Goal: Transaction & Acquisition: Purchase product/service

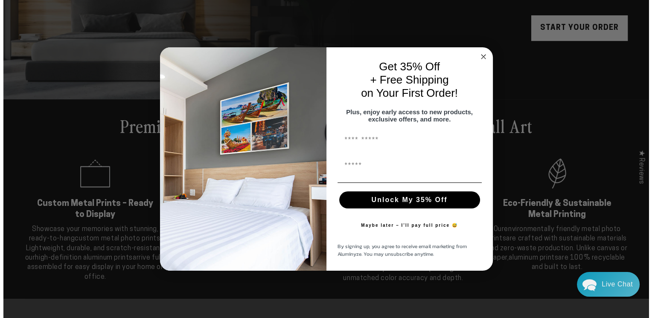
scroll to position [215, 0]
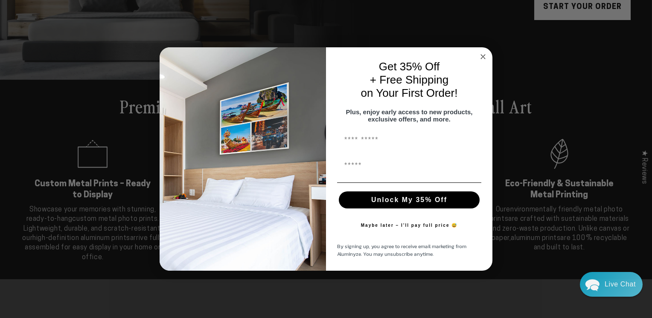
click at [482, 55] on icon "Close dialog" at bounding box center [483, 57] width 4 height 4
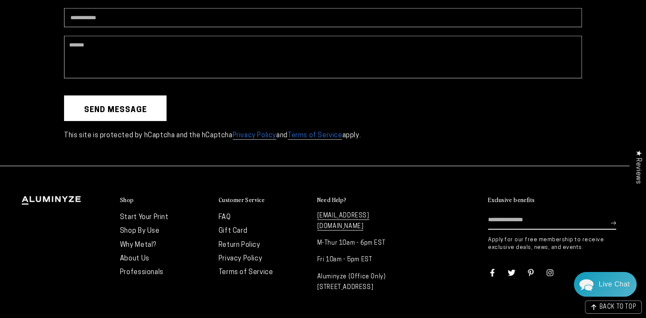
scroll to position [2358, 0]
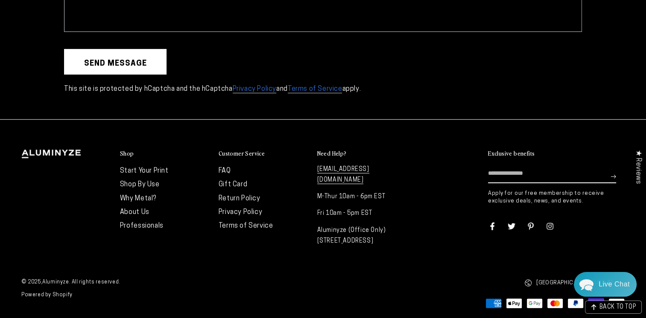
click at [144, 195] on link "Why Metal?" at bounding box center [138, 198] width 36 height 7
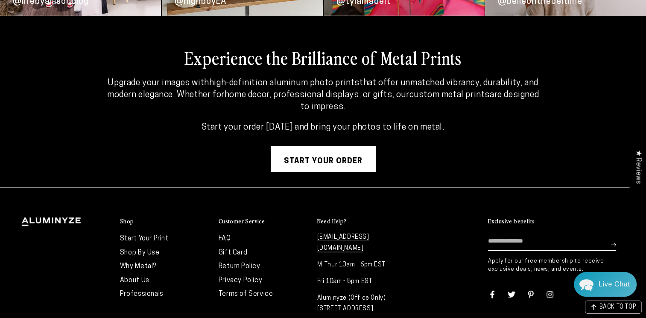
scroll to position [2286, 0]
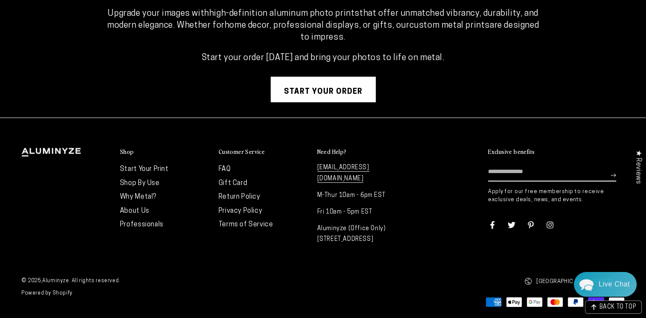
click at [225, 166] on link "FAQ" at bounding box center [224, 169] width 12 height 7
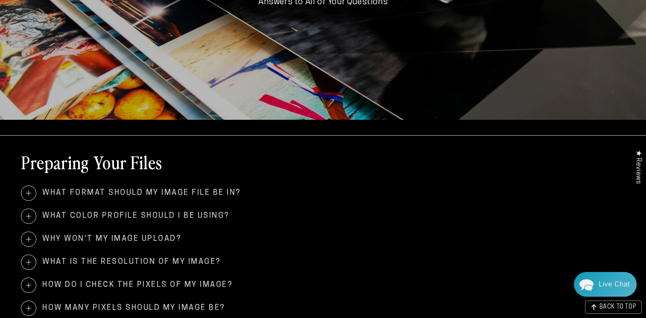
scroll to position [299, 0]
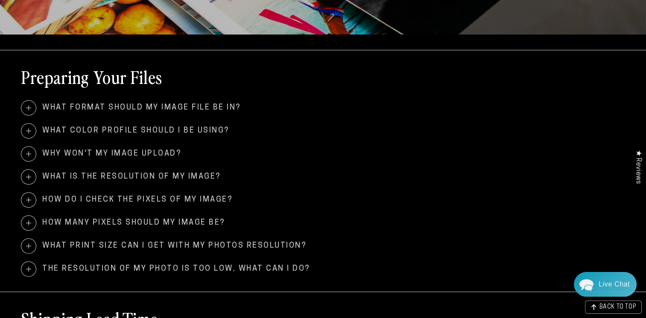
click at [254, 243] on span "What print size can I get with my photos resolution?" at bounding box center [322, 246] width 603 height 15
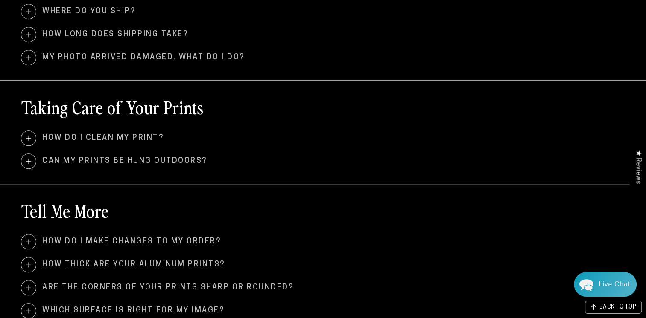
scroll to position [725, 0]
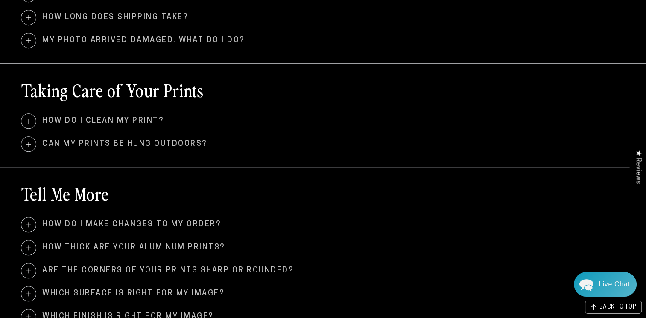
click at [160, 143] on span "Can my prints be hung outdoors?" at bounding box center [322, 144] width 603 height 15
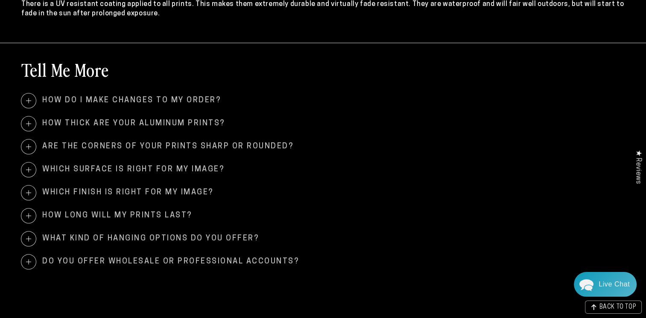
scroll to position [896, 0]
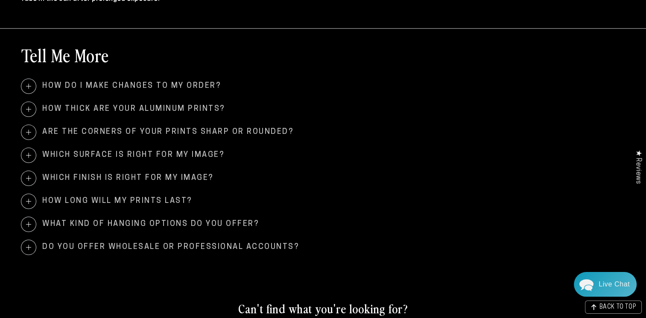
click at [192, 177] on span "Which finish is right for my image?" at bounding box center [322, 178] width 603 height 15
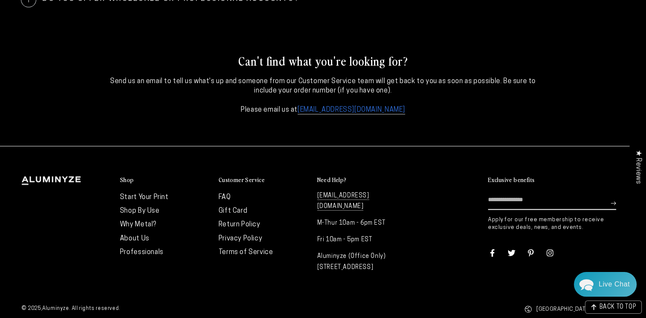
scroll to position [1195, 0]
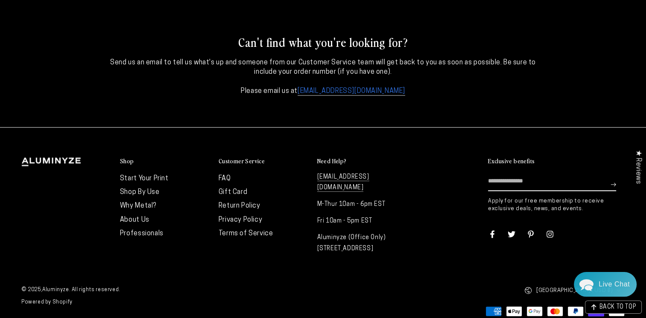
click at [137, 219] on link "About Us" at bounding box center [134, 220] width 29 height 7
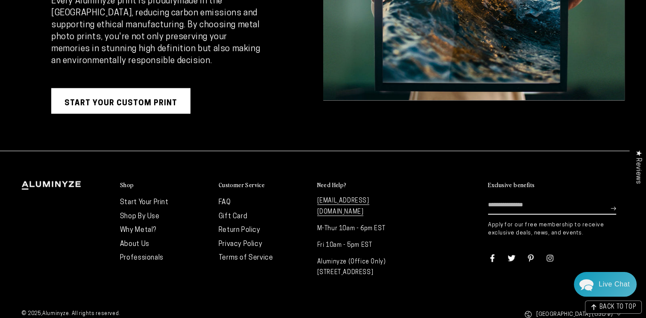
scroll to position [1705, 0]
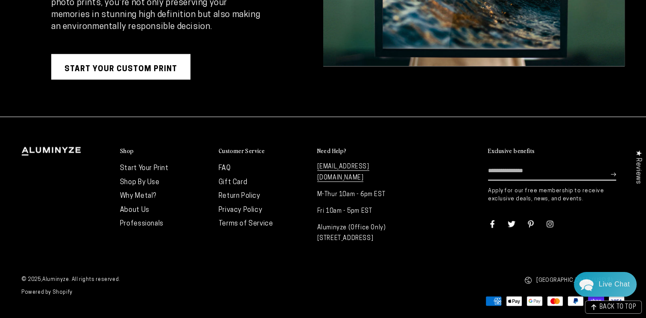
click at [109, 68] on link "Start Your Custom Print" at bounding box center [120, 67] width 139 height 26
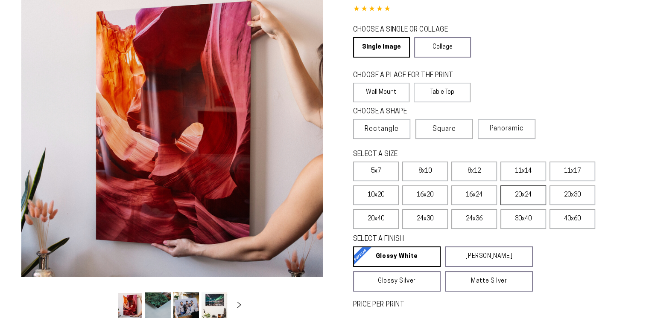
scroll to position [85, 0]
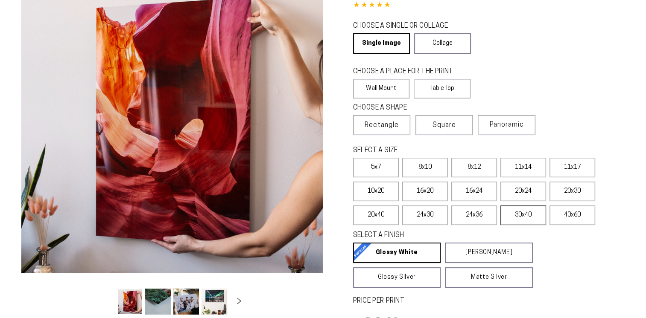
click at [524, 218] on label "30x40" at bounding box center [523, 216] width 46 height 20
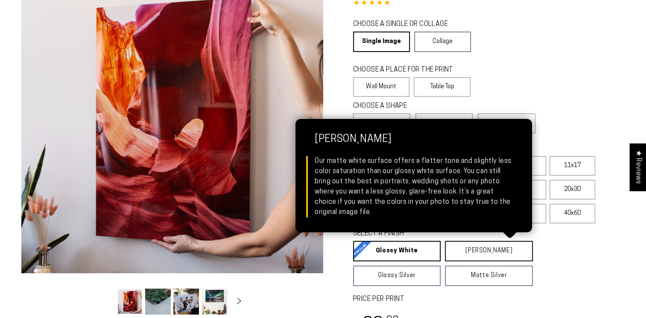
select select "**********"
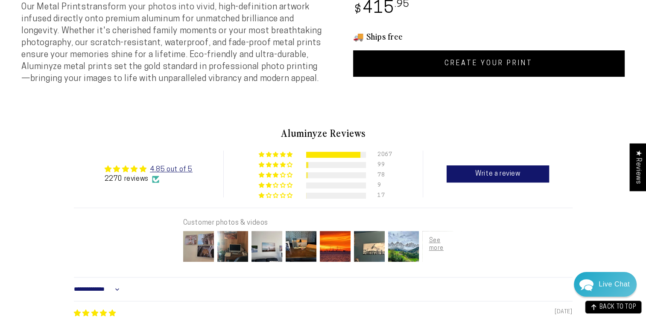
scroll to position [512, 0]
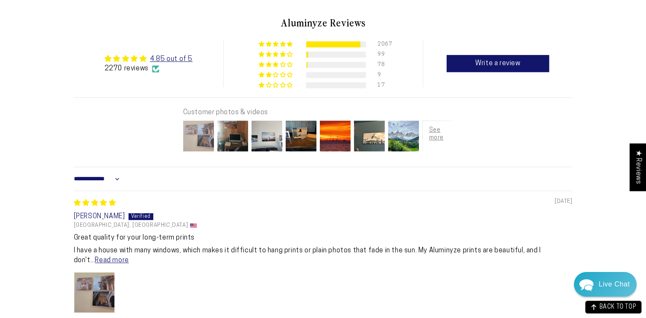
click at [199, 137] on img at bounding box center [198, 136] width 34 height 34
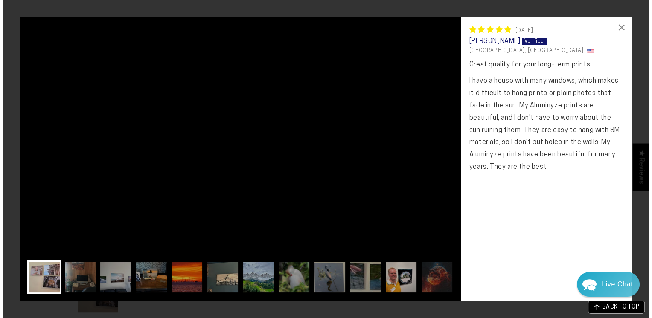
scroll to position [516, 0]
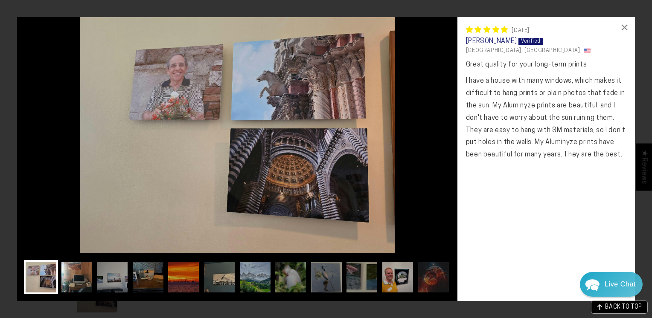
click at [80, 271] on img at bounding box center [77, 277] width 34 height 34
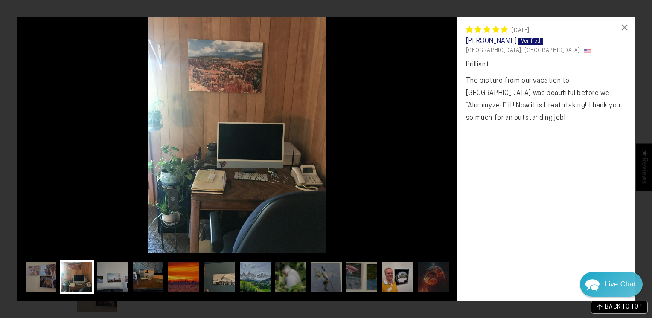
click at [159, 147] on img at bounding box center [237, 135] width 440 height 236
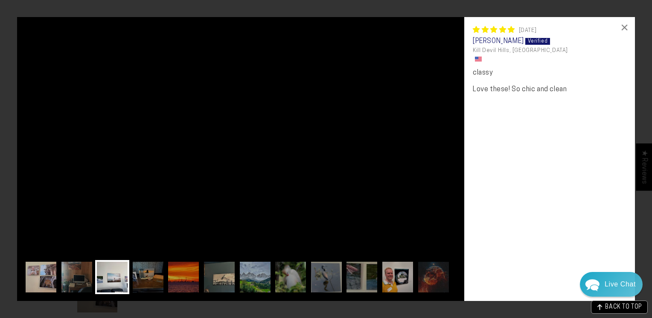
click at [48, 271] on img at bounding box center [41, 277] width 34 height 34
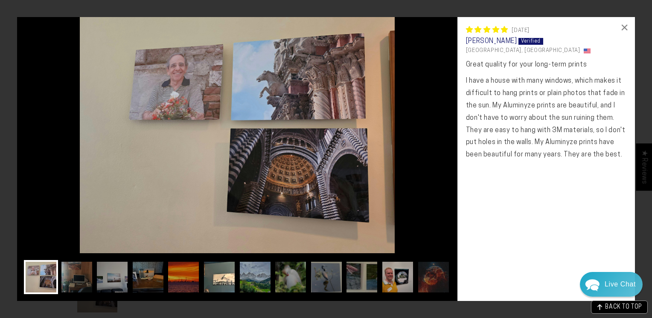
click at [227, 282] on img at bounding box center [219, 277] width 34 height 34
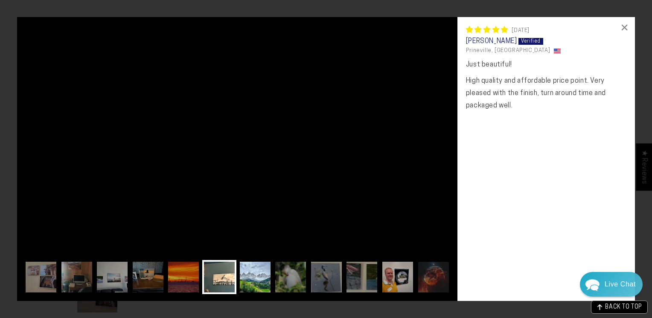
click at [261, 276] on img at bounding box center [255, 277] width 34 height 34
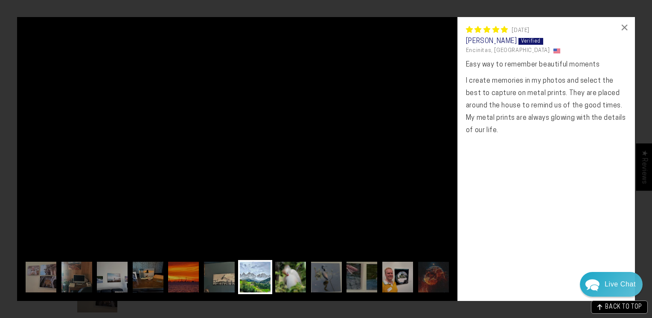
click at [296, 276] on img at bounding box center [291, 277] width 34 height 34
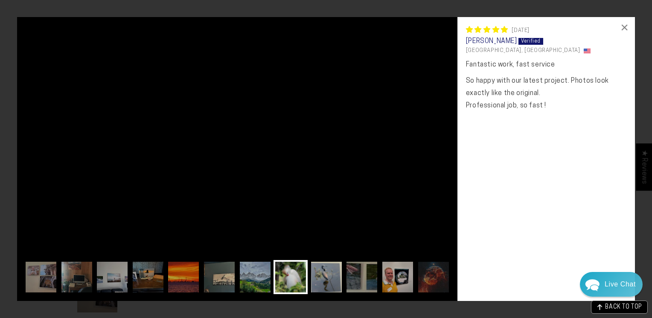
click at [331, 279] on img at bounding box center [326, 277] width 34 height 34
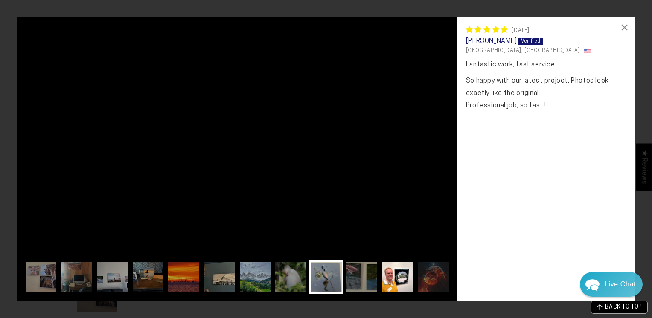
click at [402, 281] on img at bounding box center [398, 277] width 34 height 34
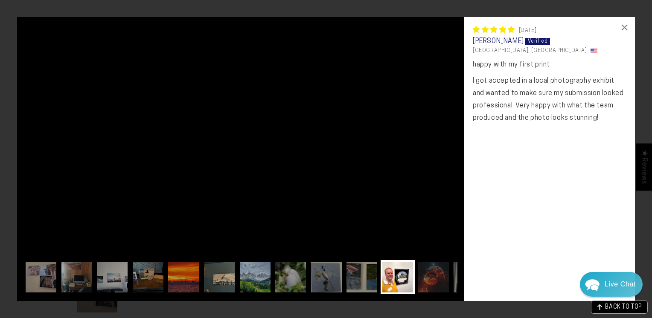
scroll to position [0, 10]
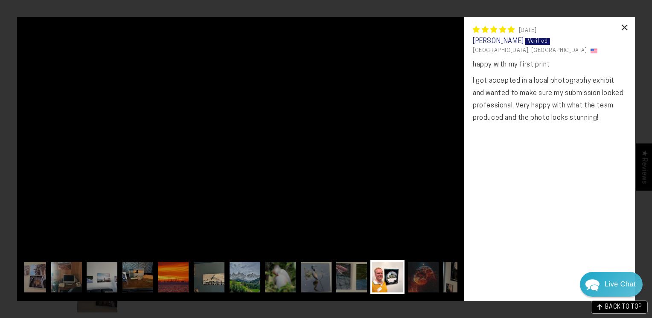
click at [623, 28] on div "×" at bounding box center [625, 27] width 20 height 20
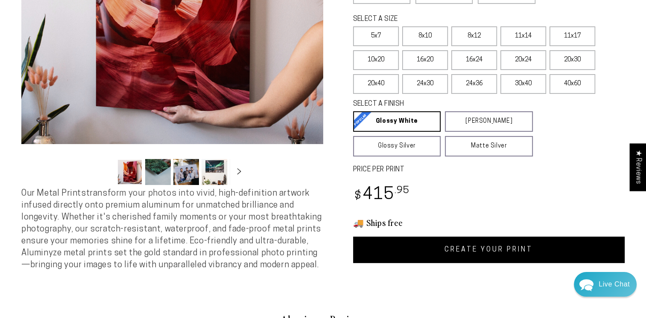
scroll to position [171, 0]
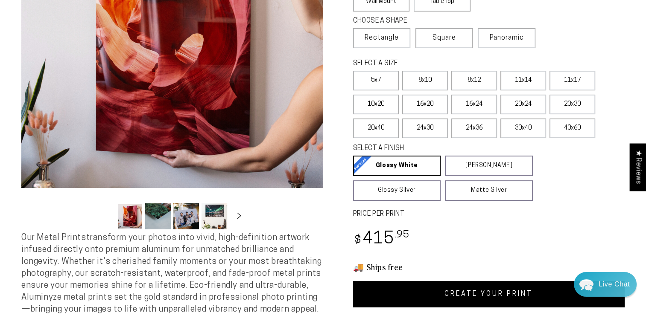
click at [184, 218] on button "Load image 3 in gallery view" at bounding box center [186, 217] width 26 height 26
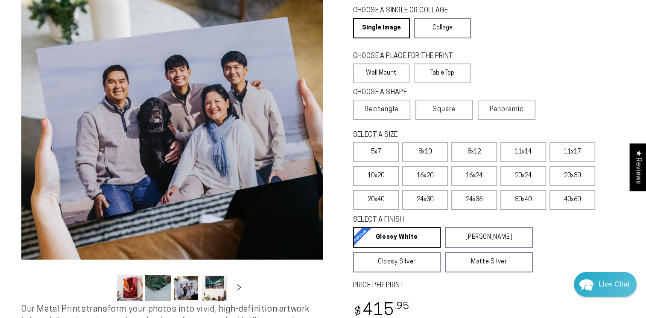
scroll to position [85, 0]
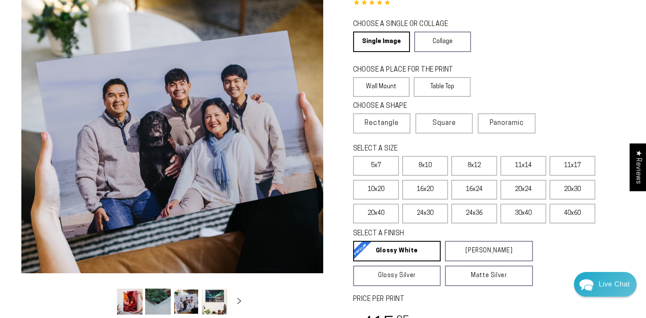
click at [205, 298] on button "Load image 4 in gallery view" at bounding box center [214, 302] width 26 height 26
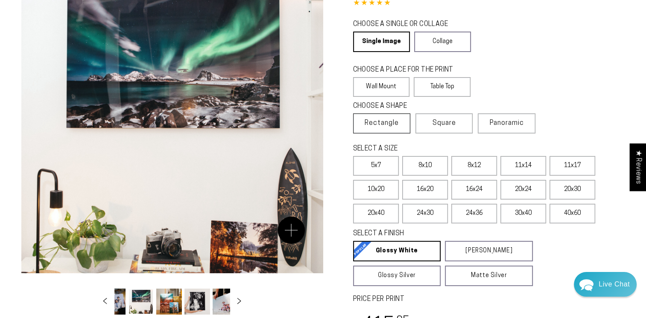
scroll to position [0, 83]
